Goal: Use online tool/utility: Utilize a website feature to perform a specific function

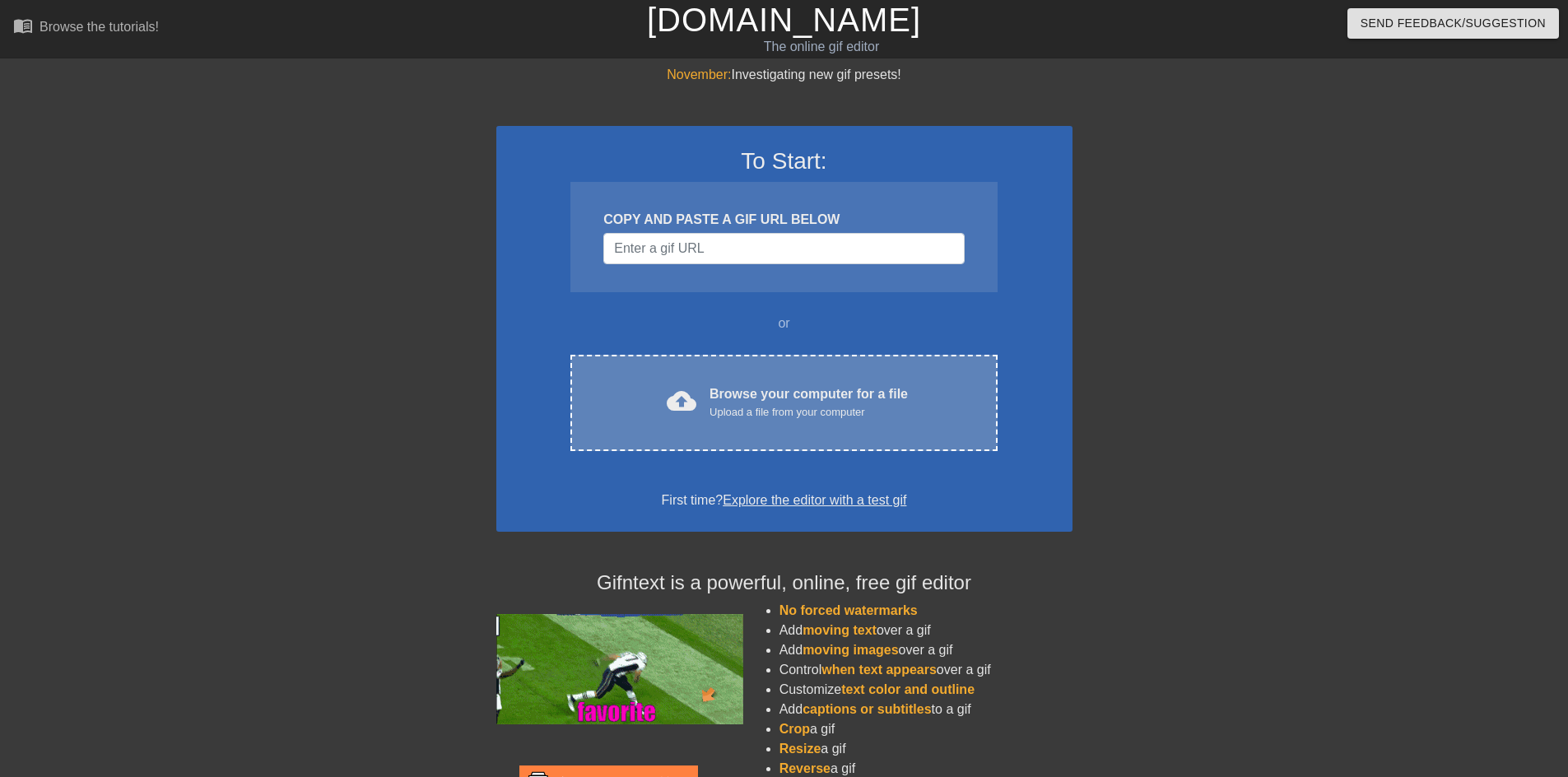
click at [683, 365] on div "cloud_upload Browse your computer for a file Upload a file from your computer C…" at bounding box center [783, 403] width 426 height 96
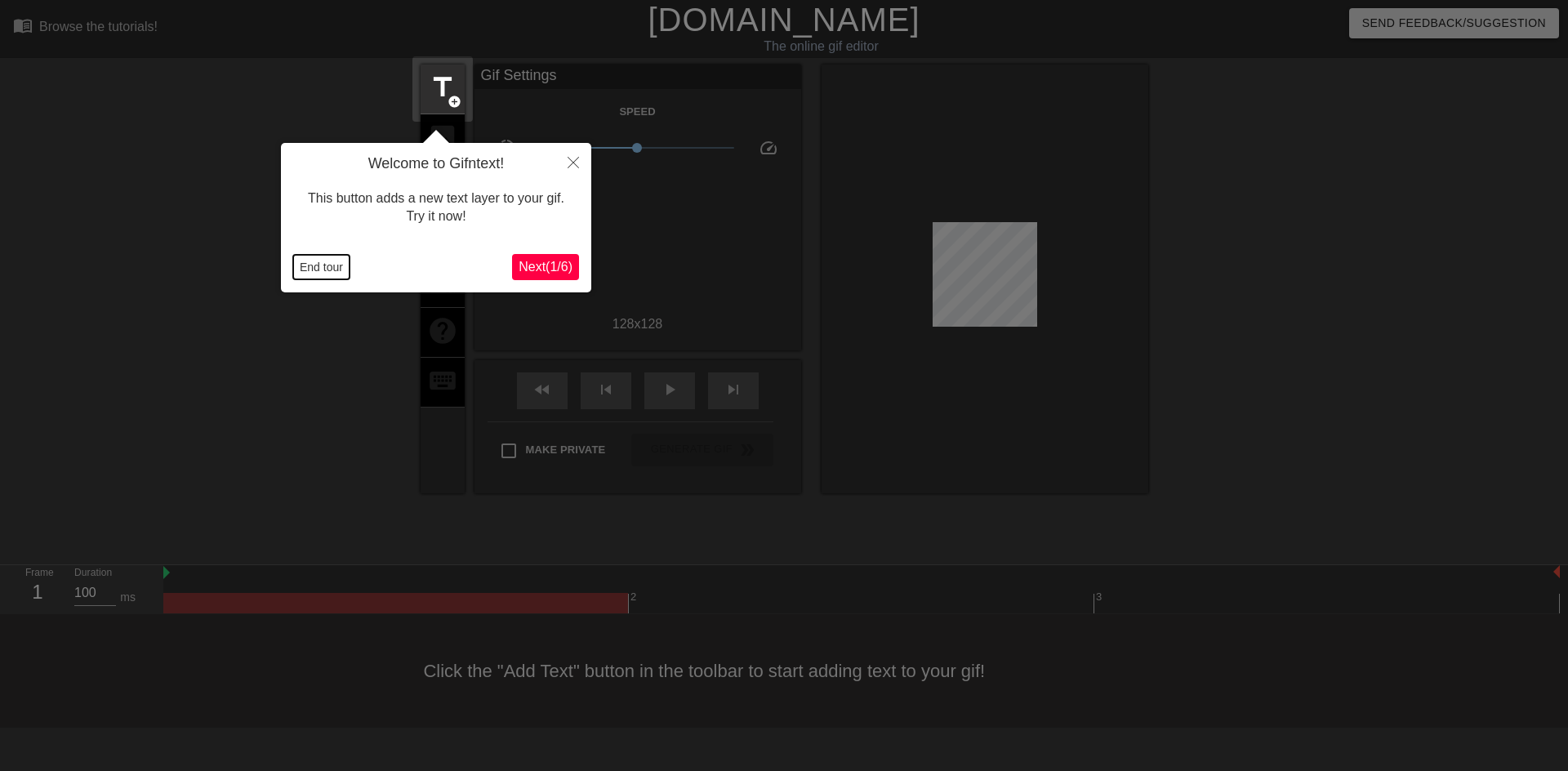
click at [332, 264] on button "End tour" at bounding box center [321, 267] width 57 height 24
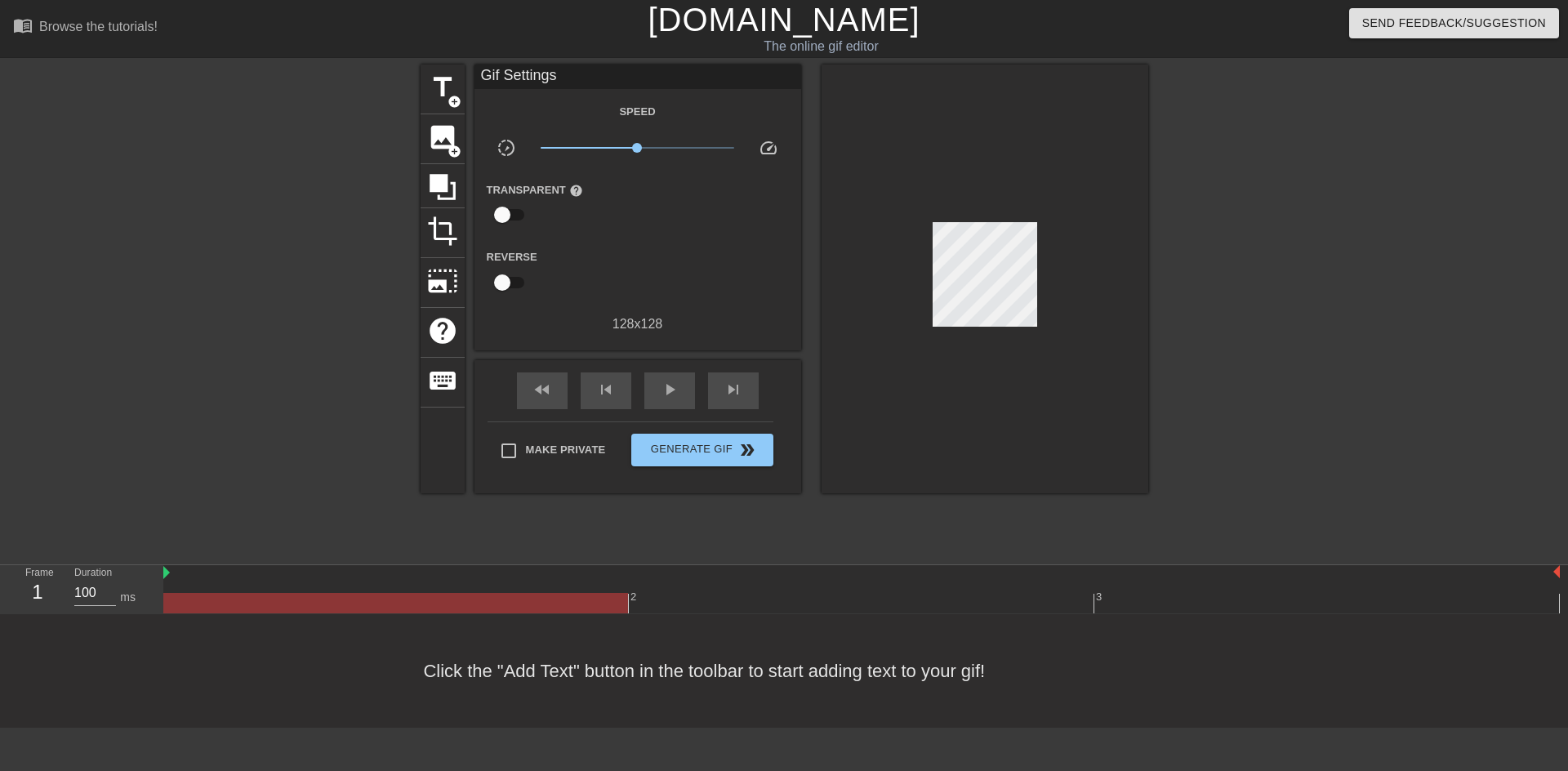
click at [519, 214] on input "checkbox" at bounding box center [501, 215] width 93 height 31
checkbox input "true"
click at [450, 153] on span "add_circle" at bounding box center [454, 151] width 13 height 13
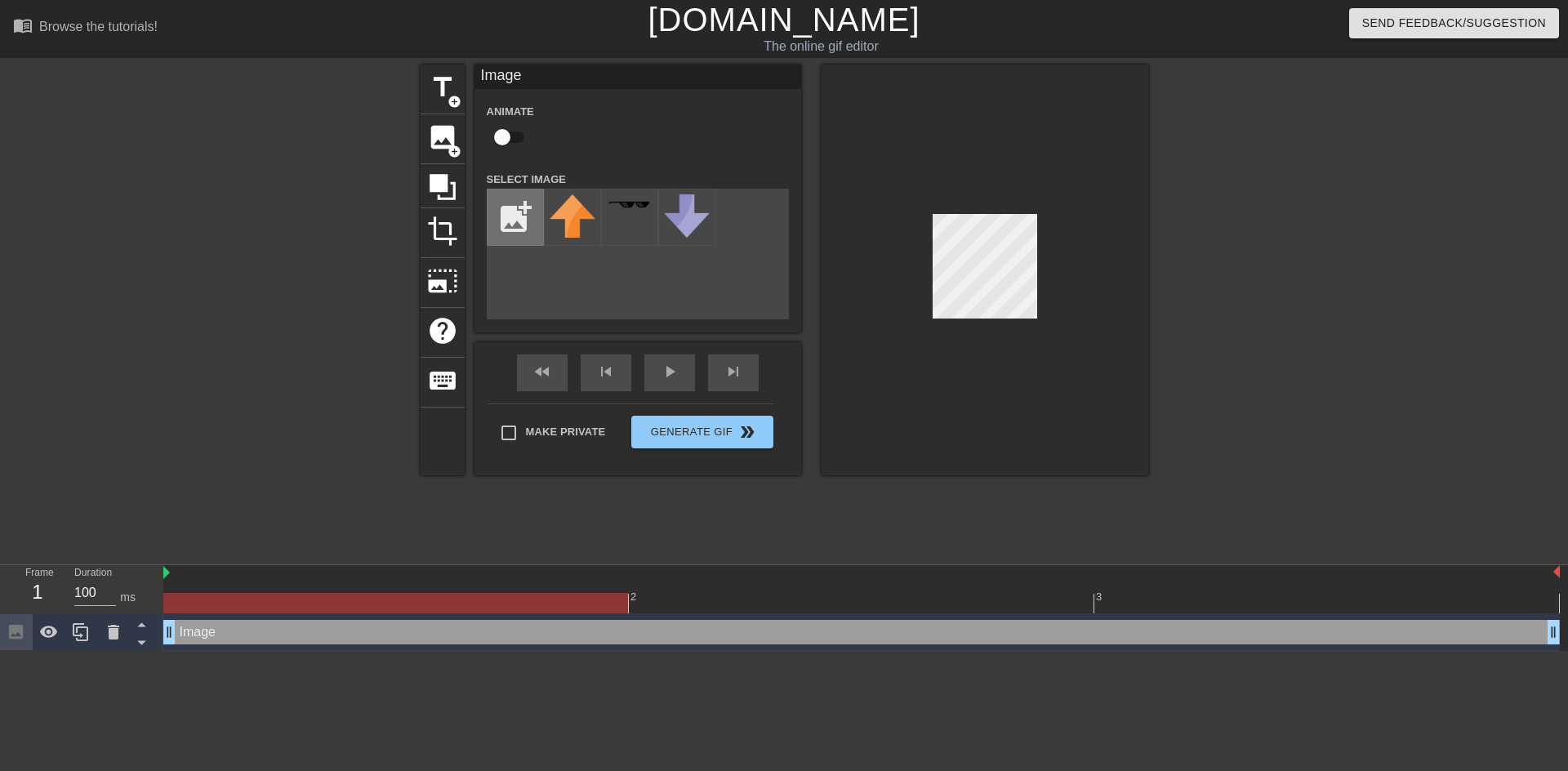
click at [520, 218] on input "file" at bounding box center [515, 218] width 56 height 56
type input "C:\fakepath\no_sign.png"
click at [584, 244] on img at bounding box center [573, 225] width 46 height 62
click at [1064, 215] on div at bounding box center [984, 270] width 326 height 411
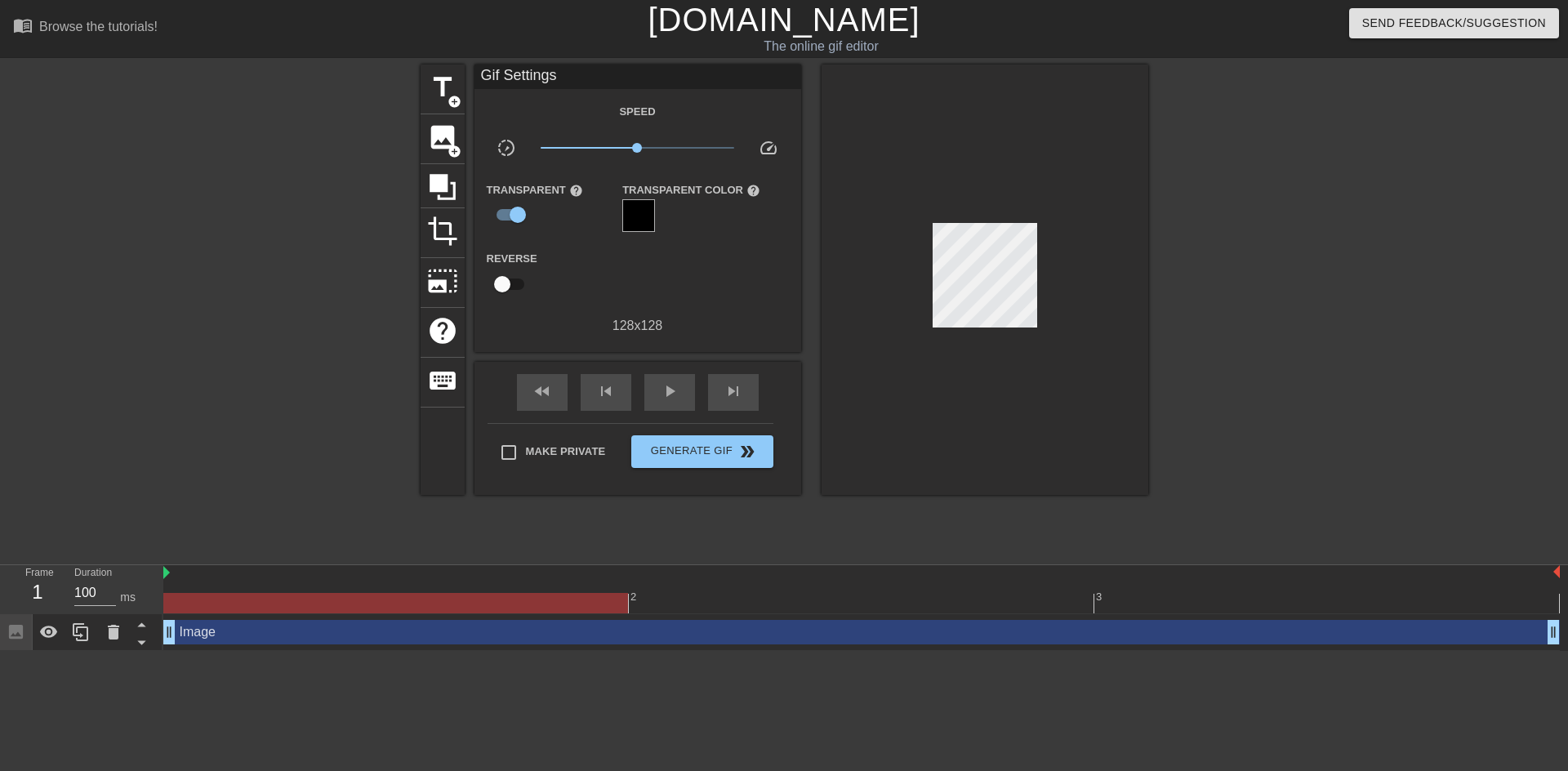
drag, startPoint x: 859, startPoint y: 439, endPoint x: 676, endPoint y: 516, distance: 198.5
click at [858, 440] on div at bounding box center [984, 279] width 326 height 430
click at [1085, 305] on div at bounding box center [984, 279] width 326 height 430
click at [692, 461] on span "Generate Gif double_arrow" at bounding box center [702, 451] width 128 height 19
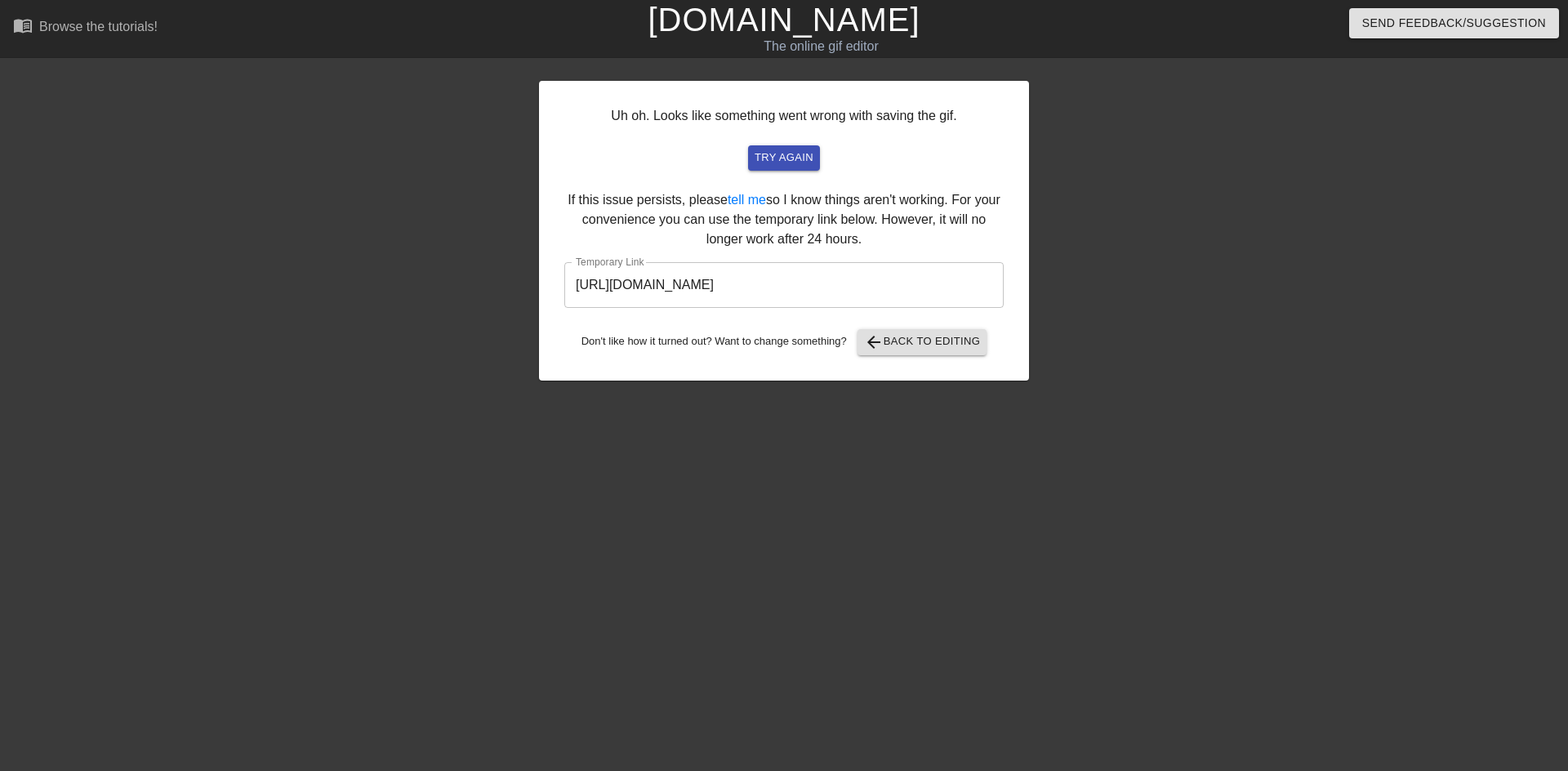
click at [854, 277] on input "[URL][DOMAIN_NAME]" at bounding box center [784, 285] width 439 height 46
